Goal: Check status: Check status

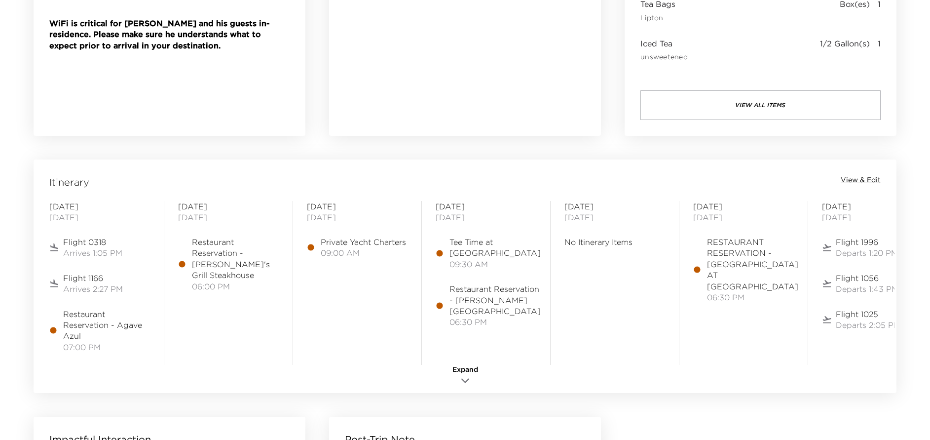
scroll to position [666, 0]
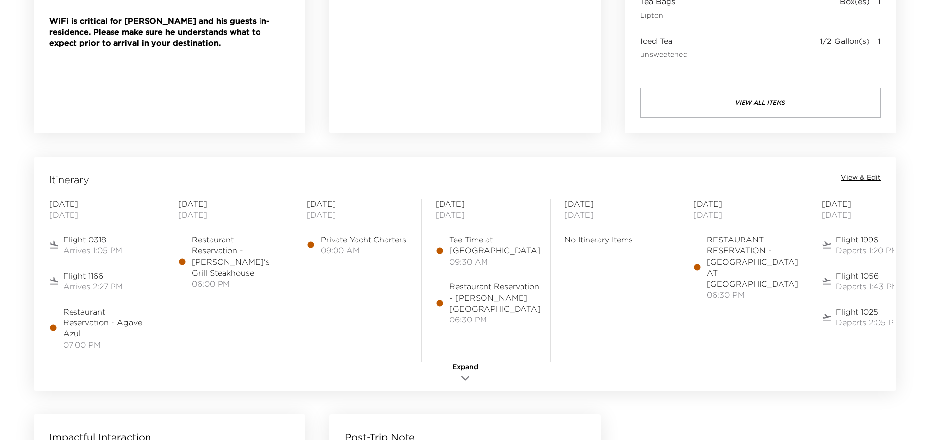
click at [463, 372] on icon "button" at bounding box center [465, 378] width 12 height 12
click at [864, 178] on span "View & Edit" at bounding box center [861, 178] width 40 height 10
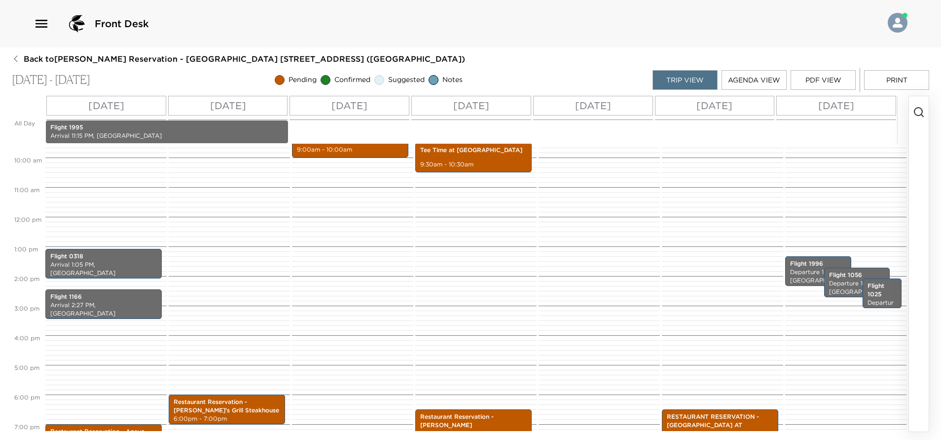
scroll to position [370, 0]
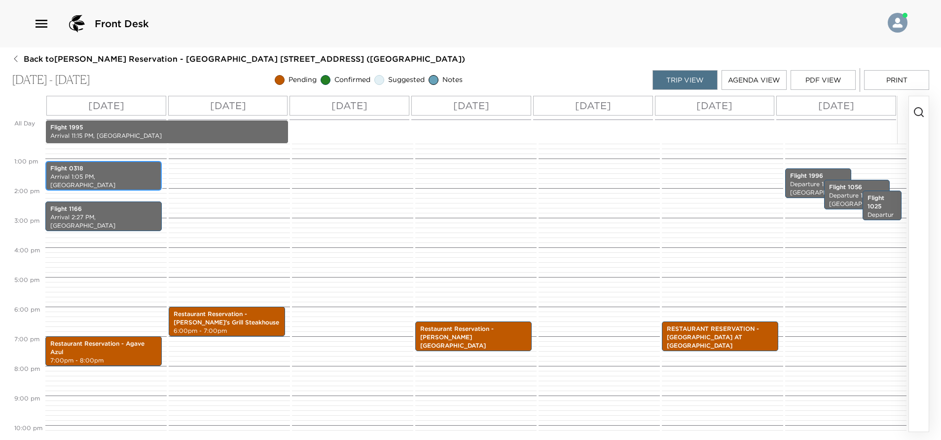
click at [143, 167] on p "Flight 0318" at bounding box center [103, 168] width 107 height 8
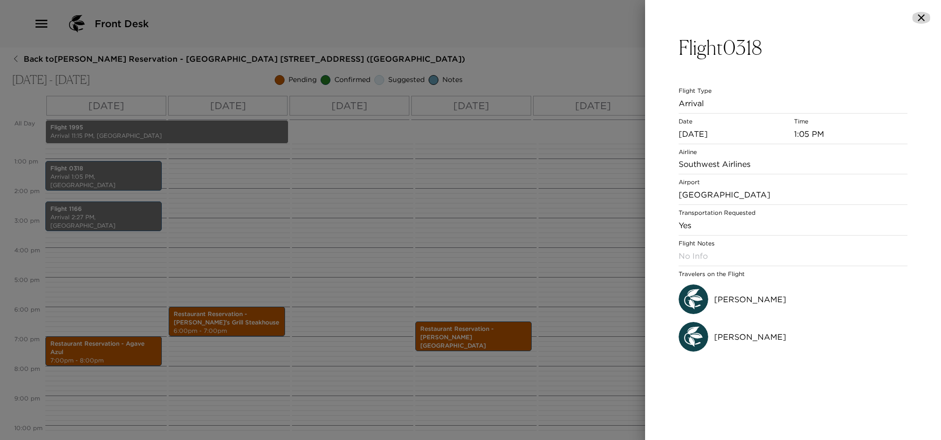
click at [922, 16] on icon "button" at bounding box center [922, 18] width 12 height 12
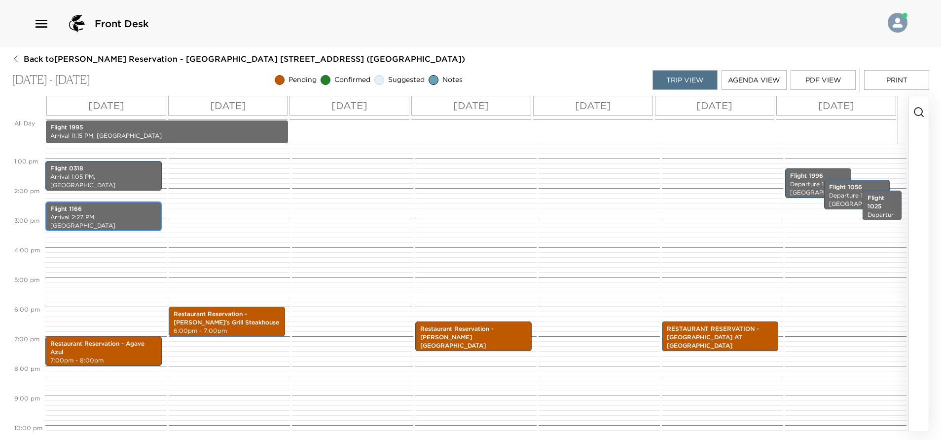
click at [131, 217] on p "Arrival 2:27 PM, [GEOGRAPHIC_DATA]" at bounding box center [103, 221] width 107 height 17
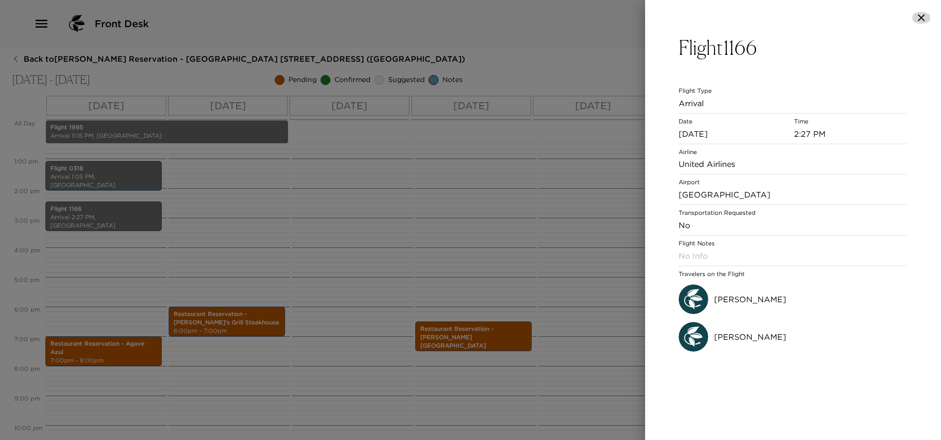
click at [926, 16] on icon "button" at bounding box center [922, 18] width 12 height 12
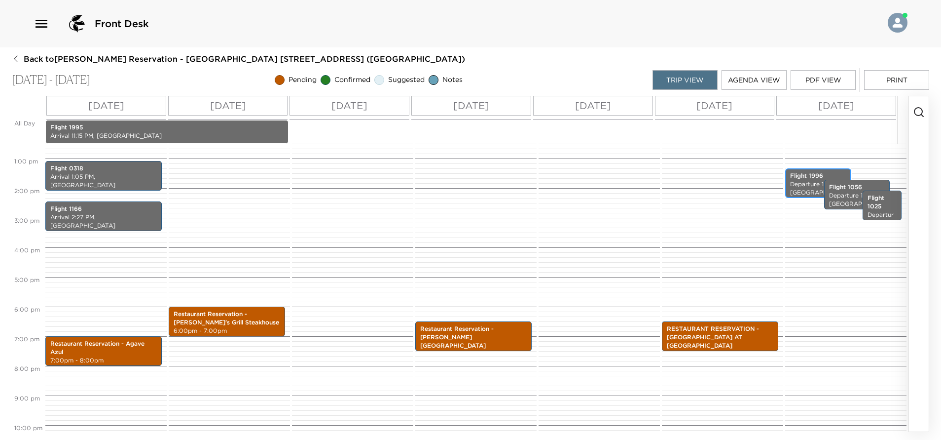
click at [805, 183] on p "Departure 1:20 PM, [GEOGRAPHIC_DATA]" at bounding box center [818, 192] width 56 height 25
click at [791, 182] on p "Departure 1:20 PM, [GEOGRAPHIC_DATA]" at bounding box center [818, 192] width 56 height 25
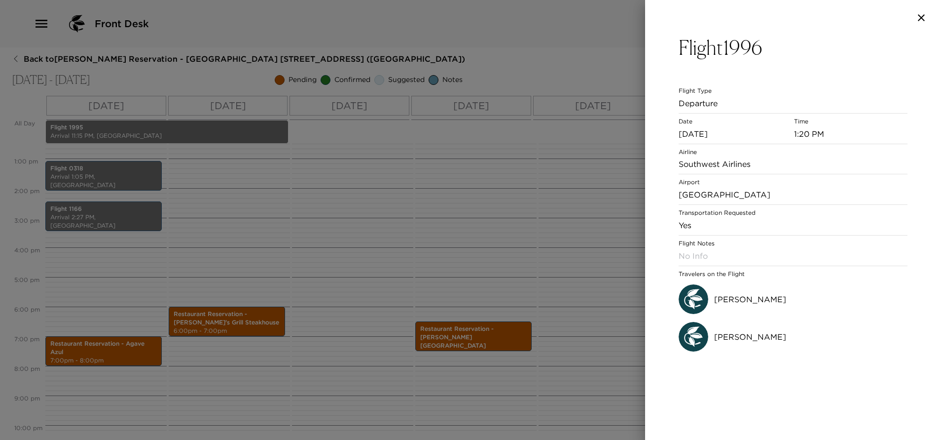
click at [927, 15] on button "button" at bounding box center [922, 18] width 20 height 12
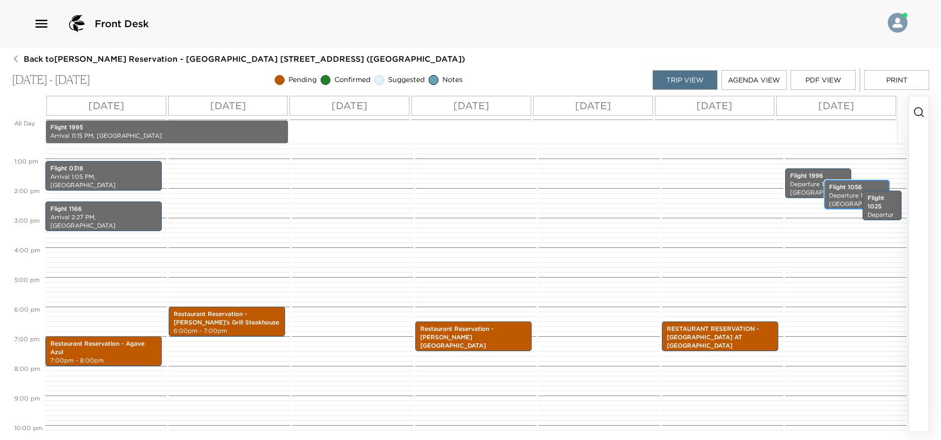
click at [838, 191] on p "Departure 1:43 PM, [GEOGRAPHIC_DATA]" at bounding box center [857, 203] width 56 height 25
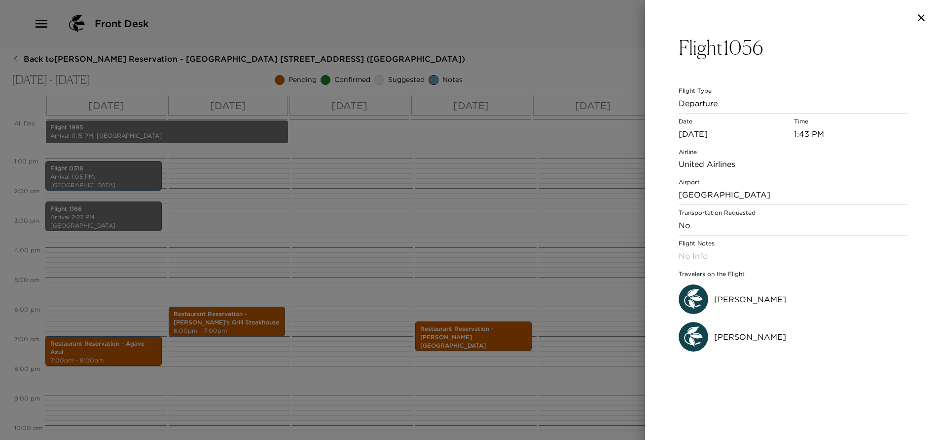
click at [122, 217] on div at bounding box center [470, 220] width 941 height 440
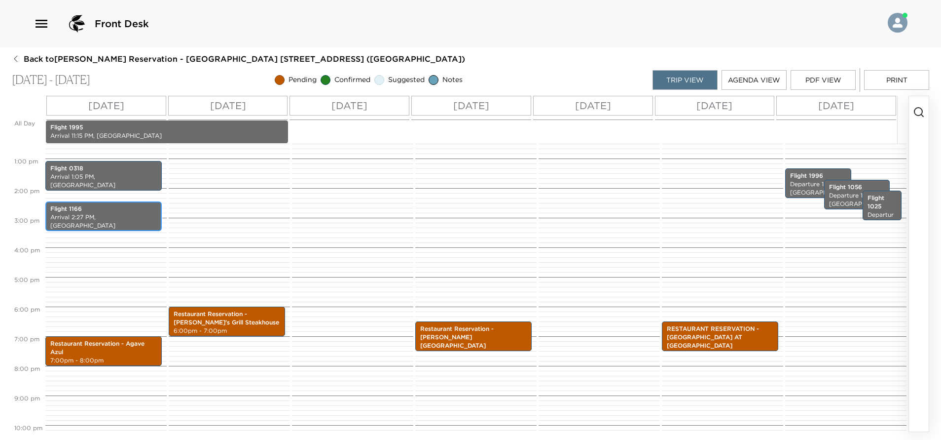
click at [123, 216] on p "Arrival 2:27 PM, [GEOGRAPHIC_DATA]" at bounding box center [103, 221] width 107 height 17
click at [150, 214] on p "Arrival 2:27 PM, [GEOGRAPHIC_DATA]" at bounding box center [103, 221] width 107 height 17
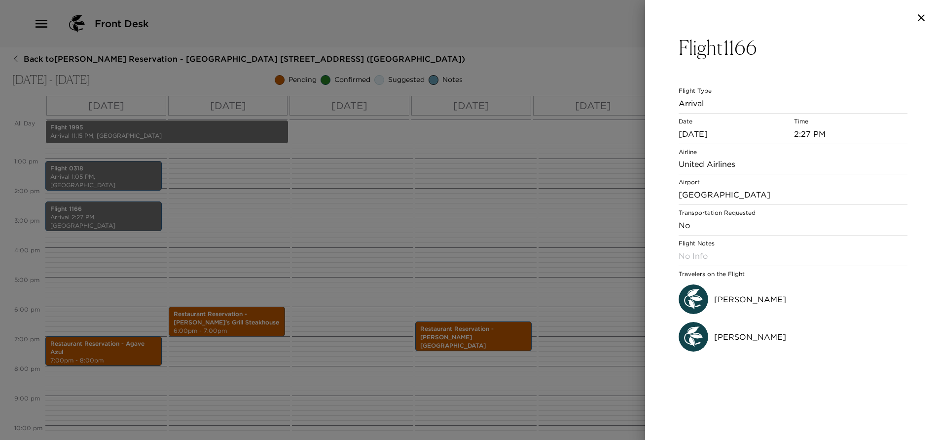
click at [757, 53] on h3 "Flight 1166" at bounding box center [793, 48] width 229 height 24
click at [768, 46] on h3 "Flight 1166" at bounding box center [793, 48] width 229 height 24
click at [483, 215] on div at bounding box center [470, 220] width 941 height 440
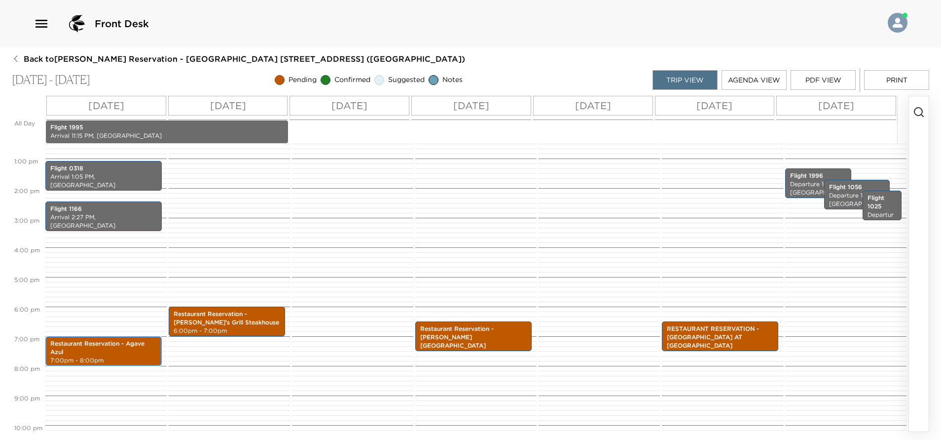
click at [120, 353] on p "Restaurant Reservation - Agave Azul" at bounding box center [103, 347] width 107 height 17
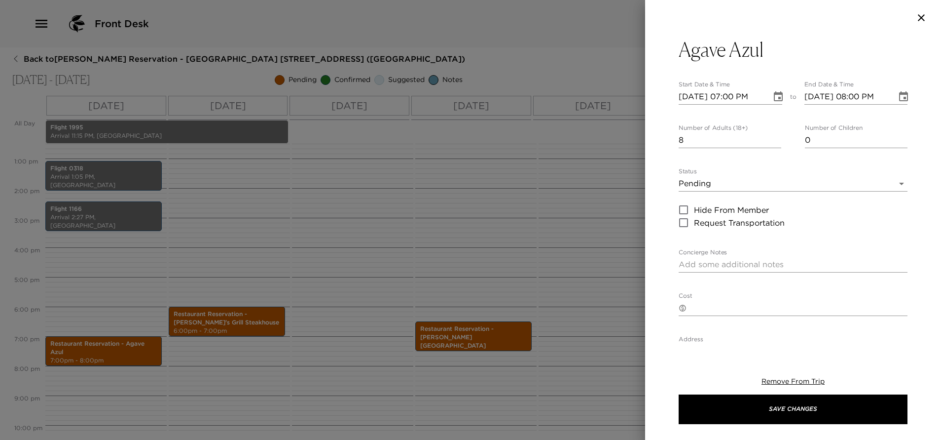
scroll to position [0, 0]
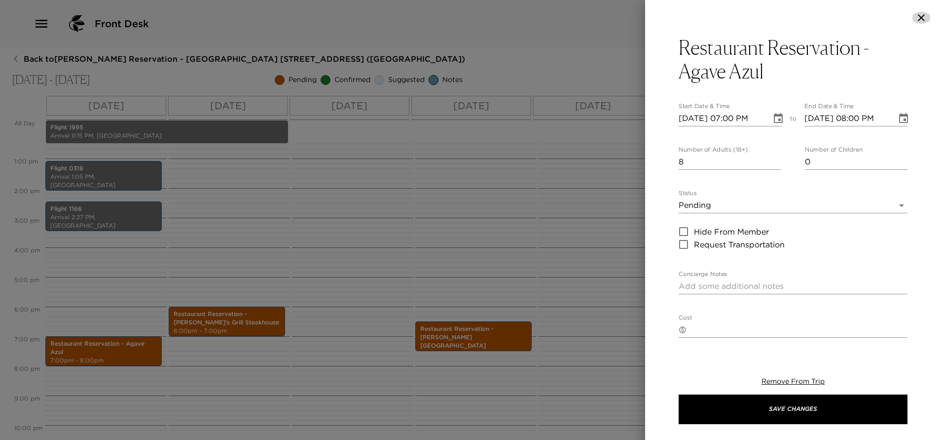
click at [923, 16] on icon "button" at bounding box center [921, 17] width 7 height 7
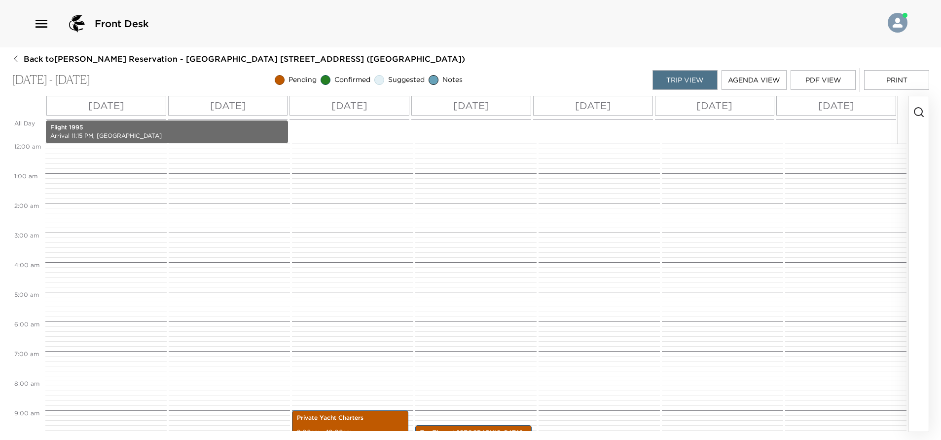
scroll to position [222, 0]
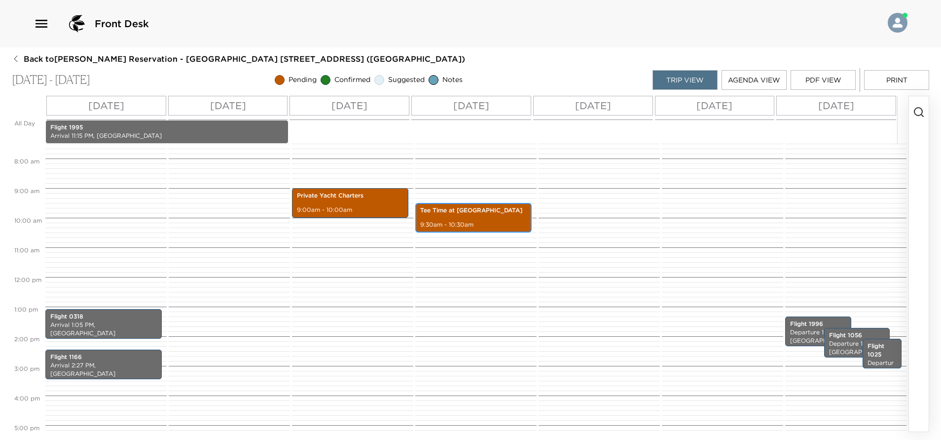
click at [504, 226] on p "9:30am - 10:30am" at bounding box center [473, 225] width 107 height 8
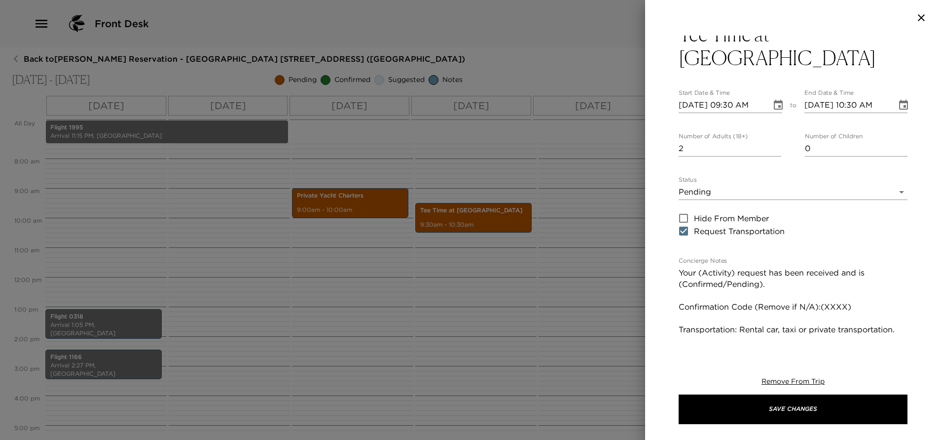
scroll to position [0, 0]
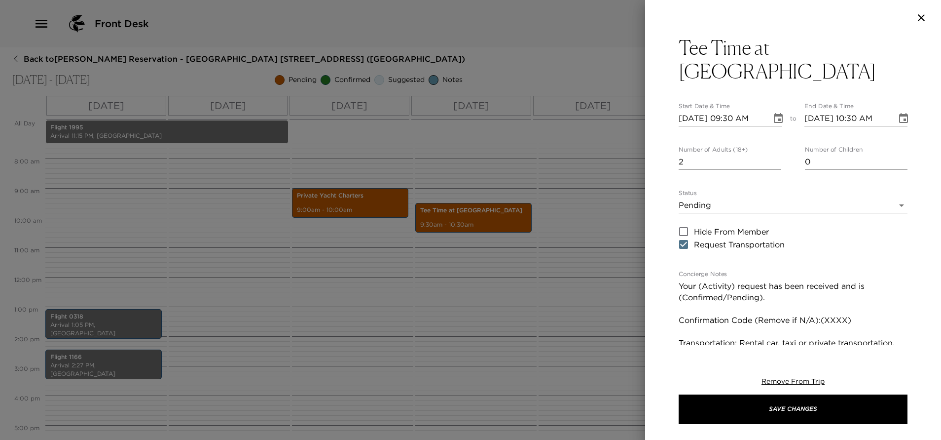
click at [921, 18] on icon "button" at bounding box center [921, 17] width 7 height 7
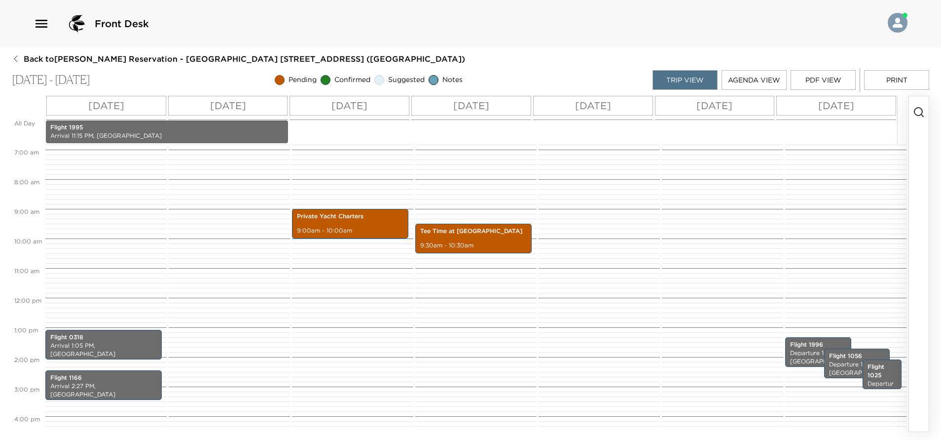
scroll to position [275, 0]
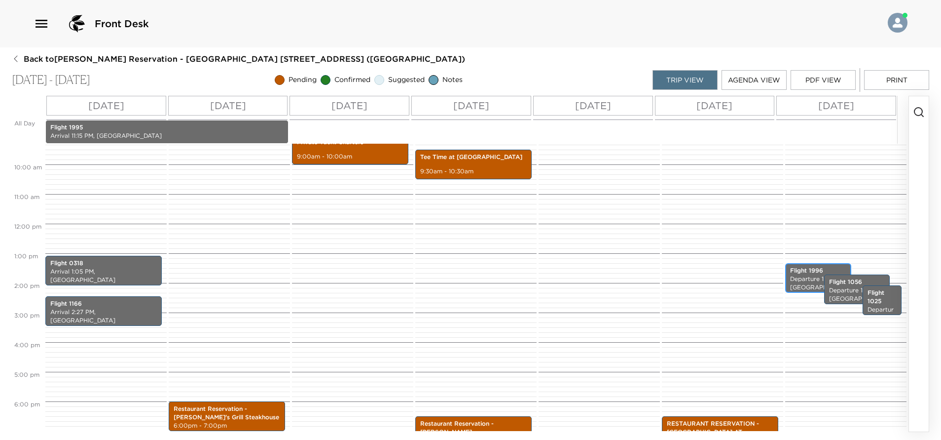
click at [801, 282] on p "Departure 1:20 PM, [GEOGRAPHIC_DATA]" at bounding box center [818, 287] width 56 height 25
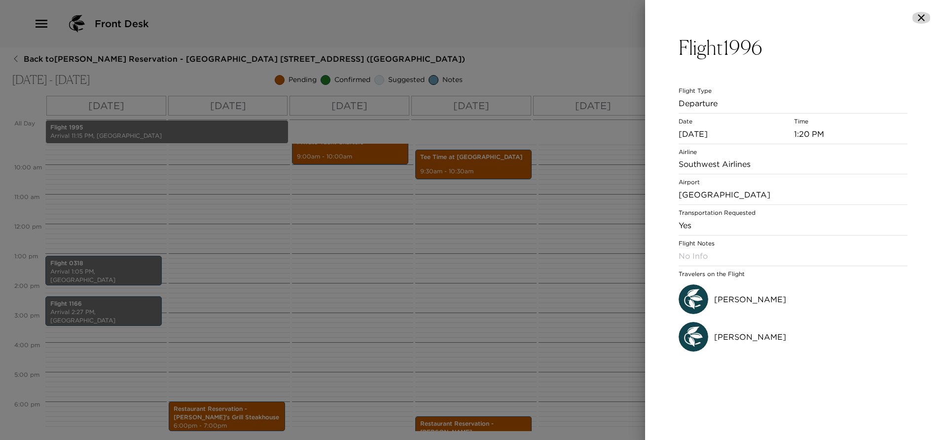
click at [924, 15] on icon "button" at bounding box center [921, 17] width 7 height 7
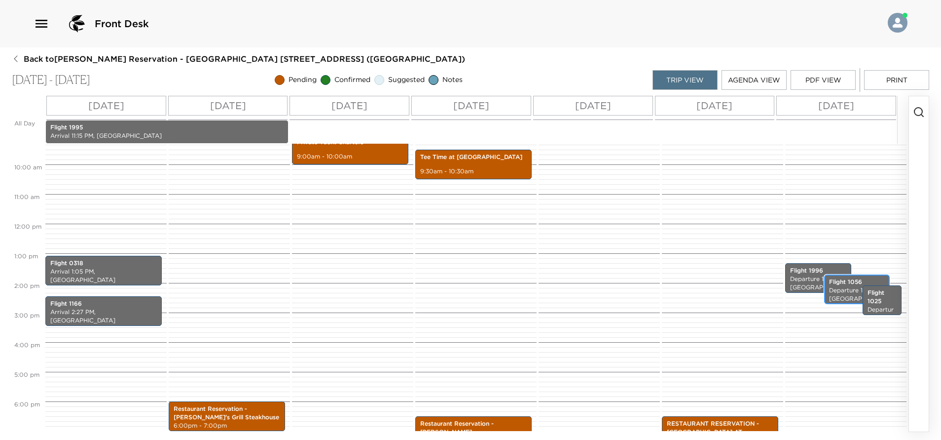
click at [839, 288] on p "Departure 1:43 PM, [GEOGRAPHIC_DATA]" at bounding box center [857, 298] width 56 height 25
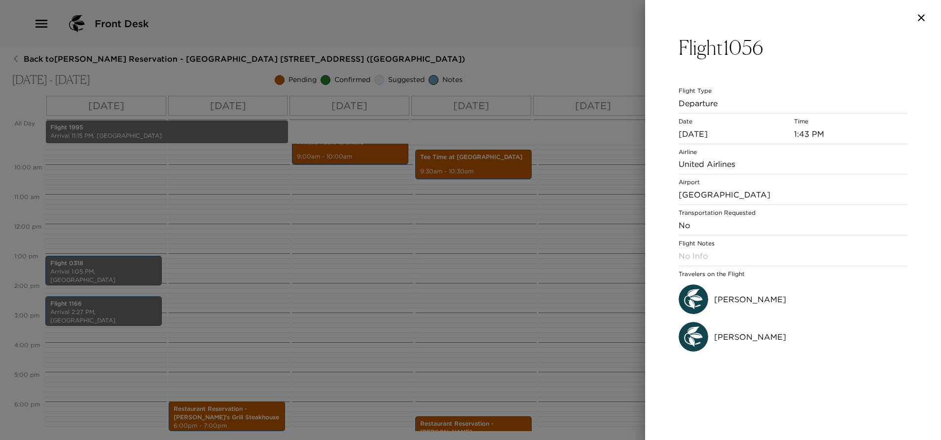
click at [924, 17] on icon "button" at bounding box center [922, 18] width 12 height 12
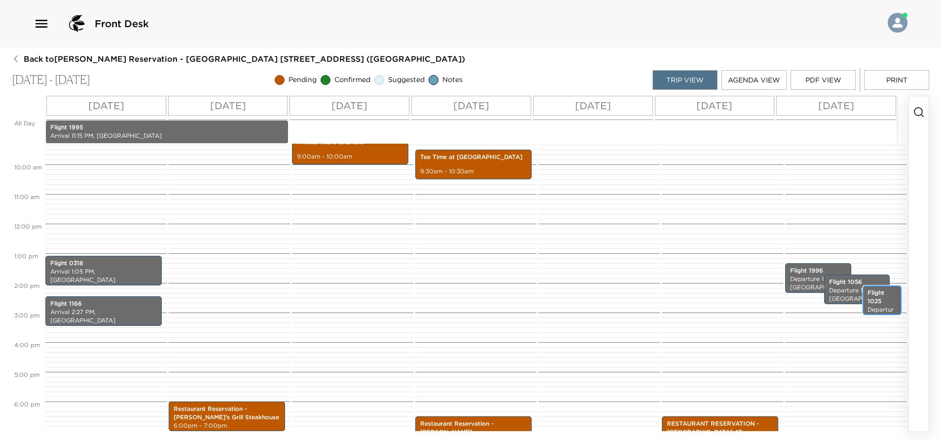
click at [877, 299] on p "Flight 1025" at bounding box center [882, 297] width 29 height 17
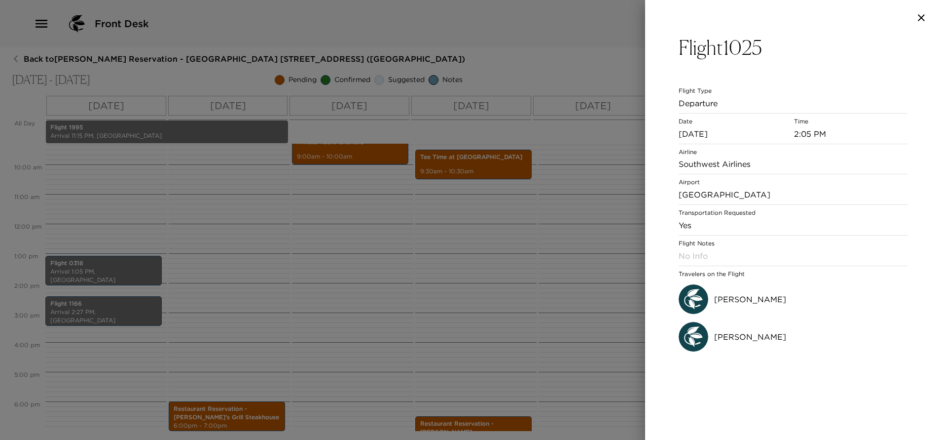
click at [919, 12] on icon "button" at bounding box center [922, 18] width 12 height 12
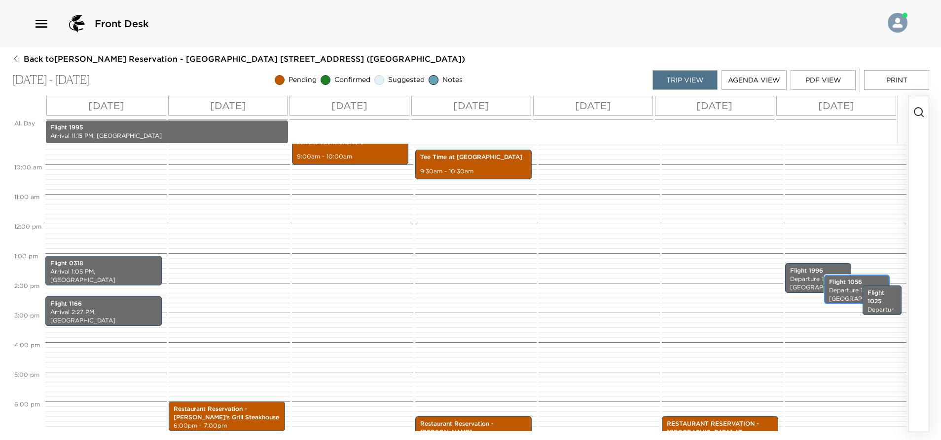
click at [835, 295] on p "Departure 1:43 PM, [GEOGRAPHIC_DATA]" at bounding box center [857, 298] width 56 height 25
click at [835, 294] on p "Departure 1:43 PM, [GEOGRAPHIC_DATA]" at bounding box center [857, 298] width 56 height 25
